Goal: Task Accomplishment & Management: Use online tool/utility

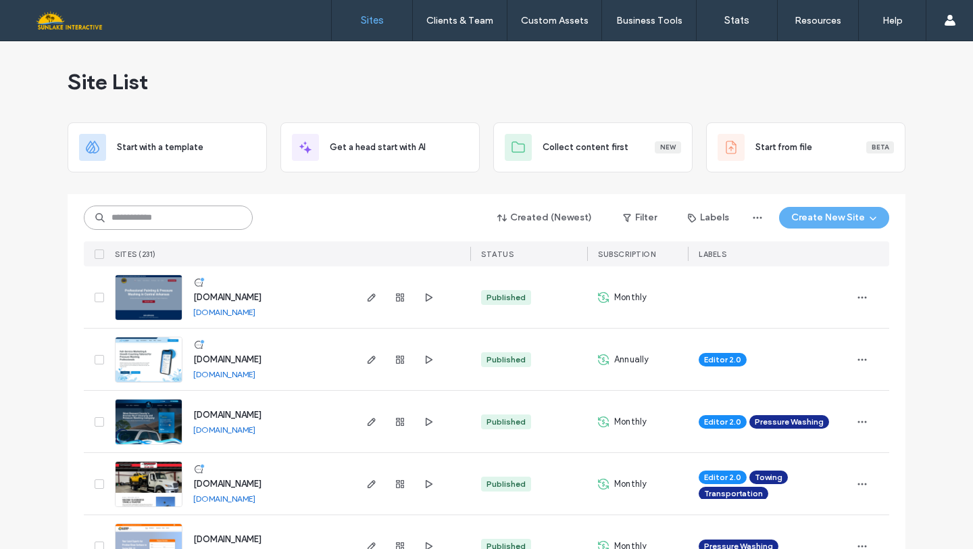
click at [159, 223] on input at bounding box center [168, 217] width 169 height 24
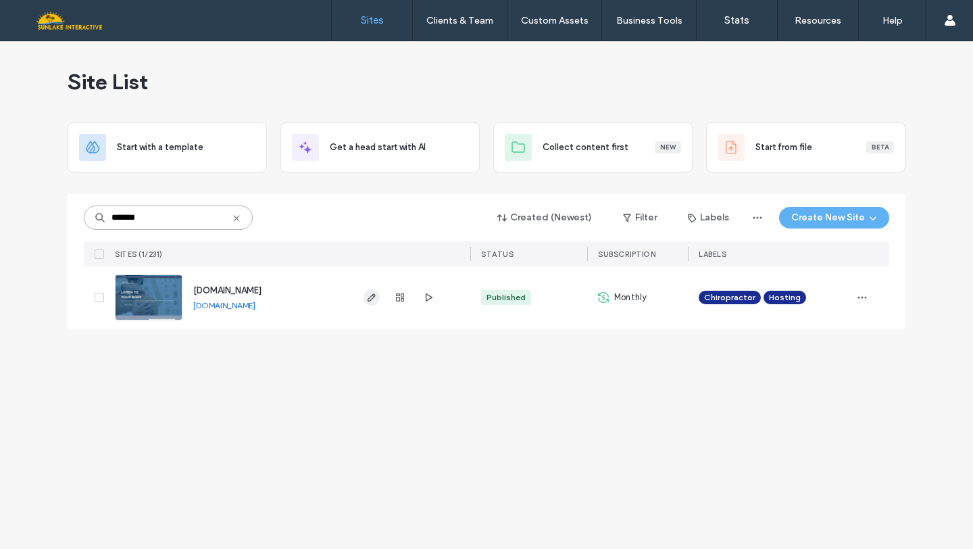
type input "*******"
click at [369, 301] on use "button" at bounding box center [372, 297] width 8 height 8
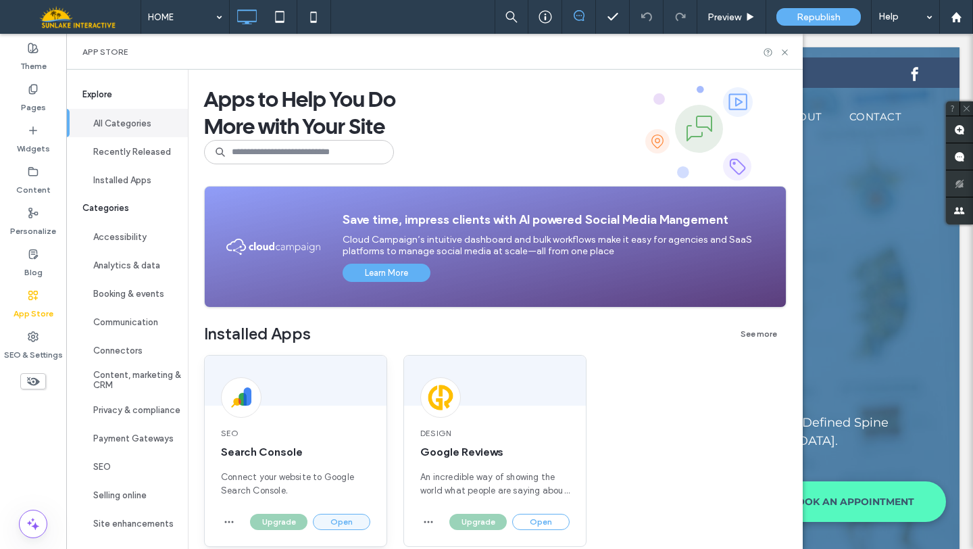
click at [338, 520] on button "Open" at bounding box center [341, 522] width 57 height 16
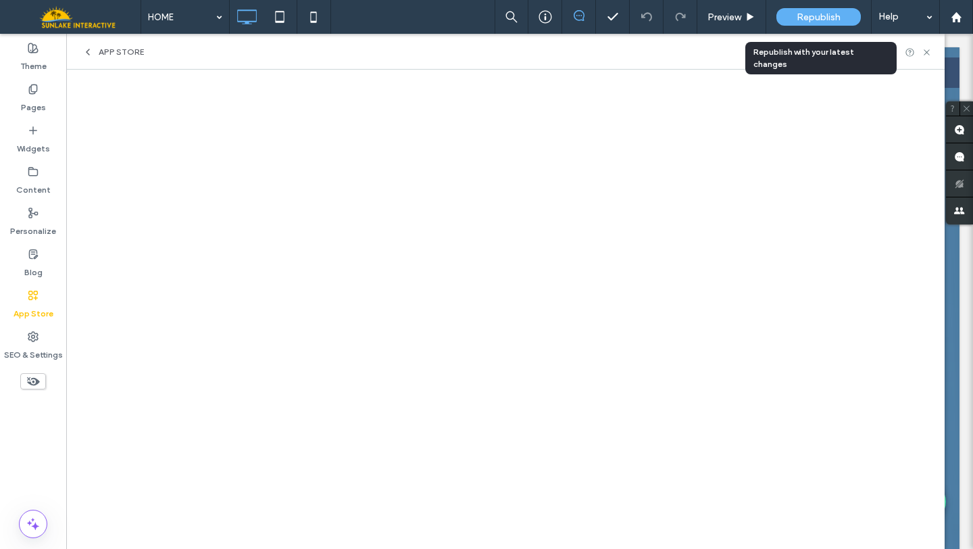
click at [827, 17] on span "Republish" at bounding box center [819, 16] width 44 height 11
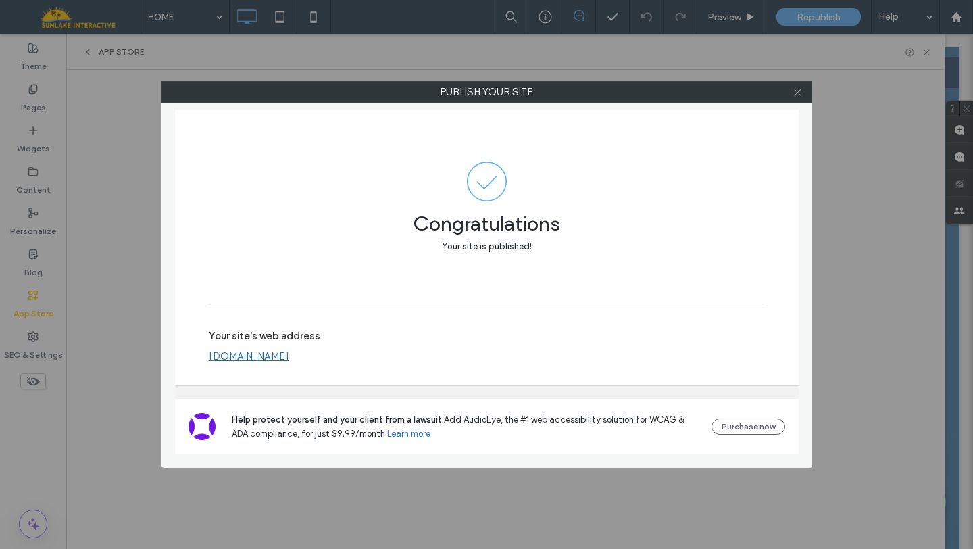
click at [800, 91] on icon at bounding box center [798, 92] width 10 height 10
